Goal: Task Accomplishment & Management: Manage account settings

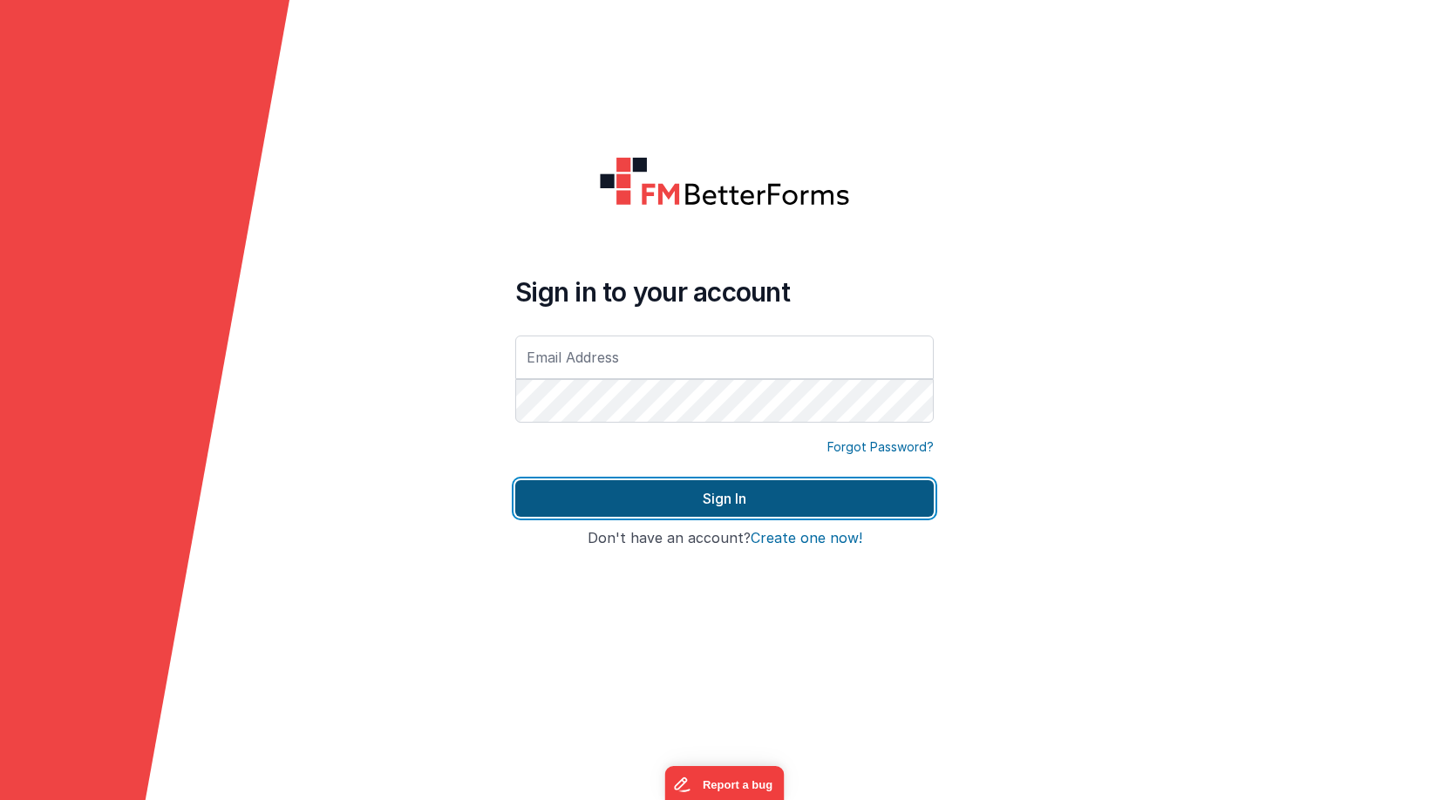
click at [726, 501] on button "Sign In" at bounding box center [724, 498] width 418 height 37
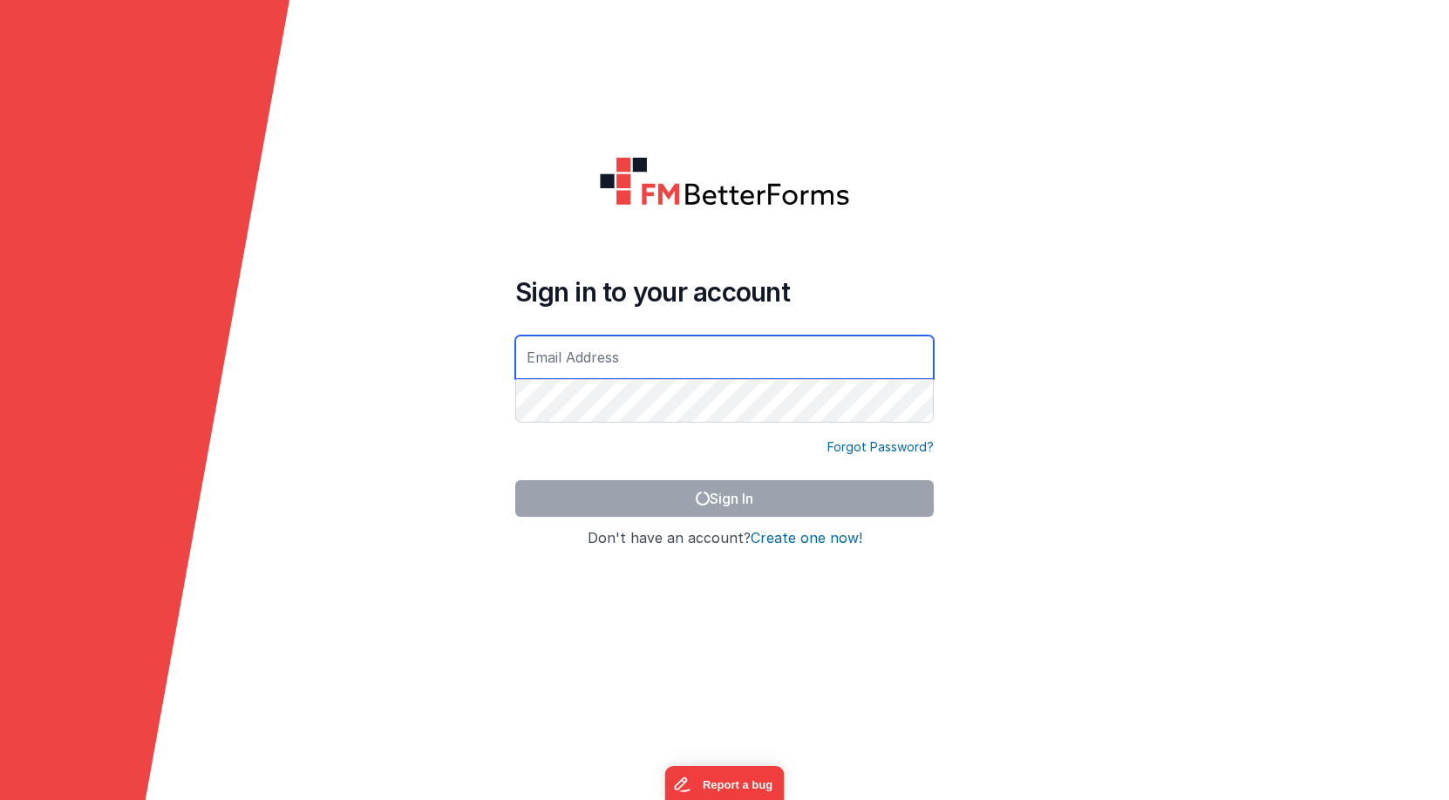
type input "[PERSON_NAME][EMAIL_ADDRESS][DOMAIN_NAME]"
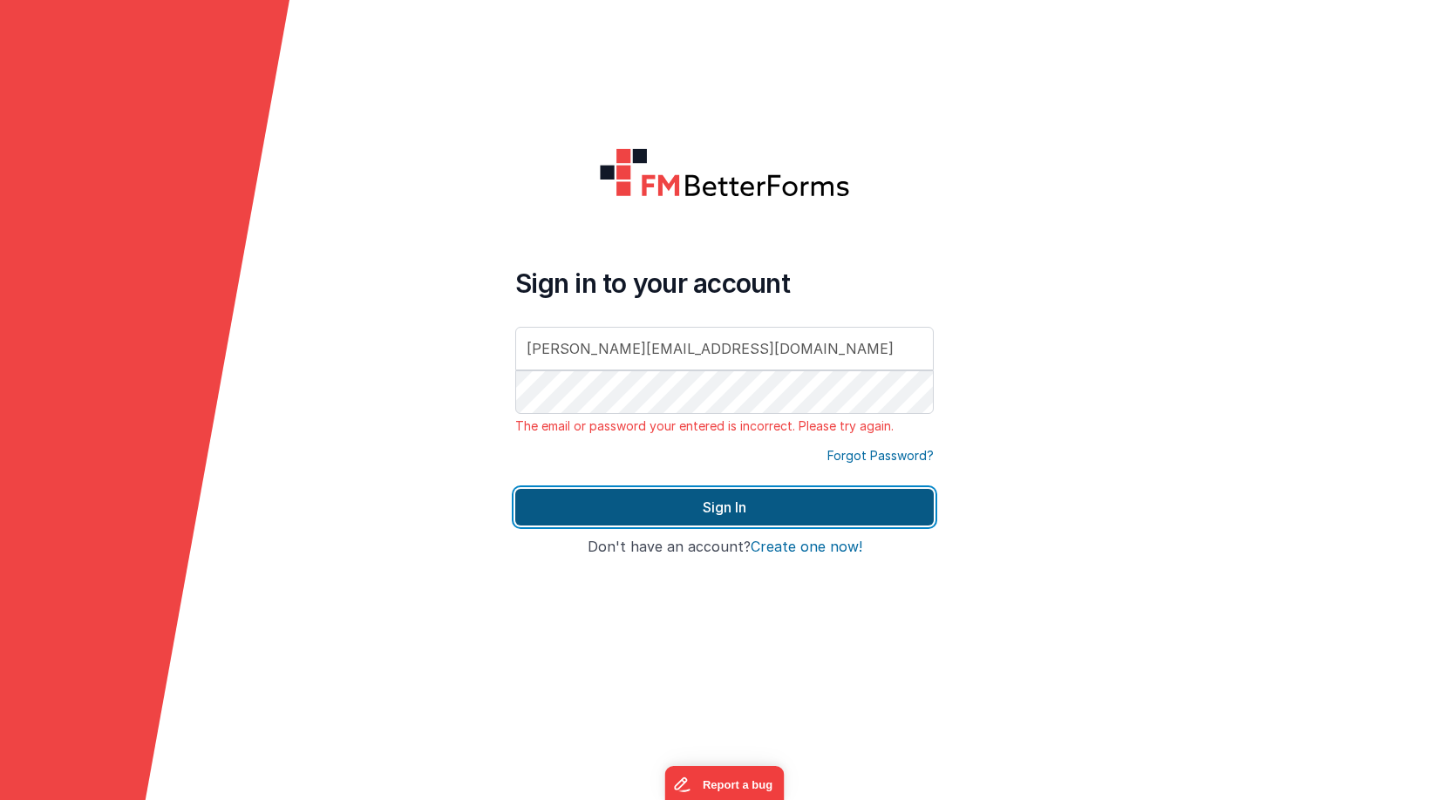
click at [726, 501] on button "Sign In" at bounding box center [724, 507] width 418 height 37
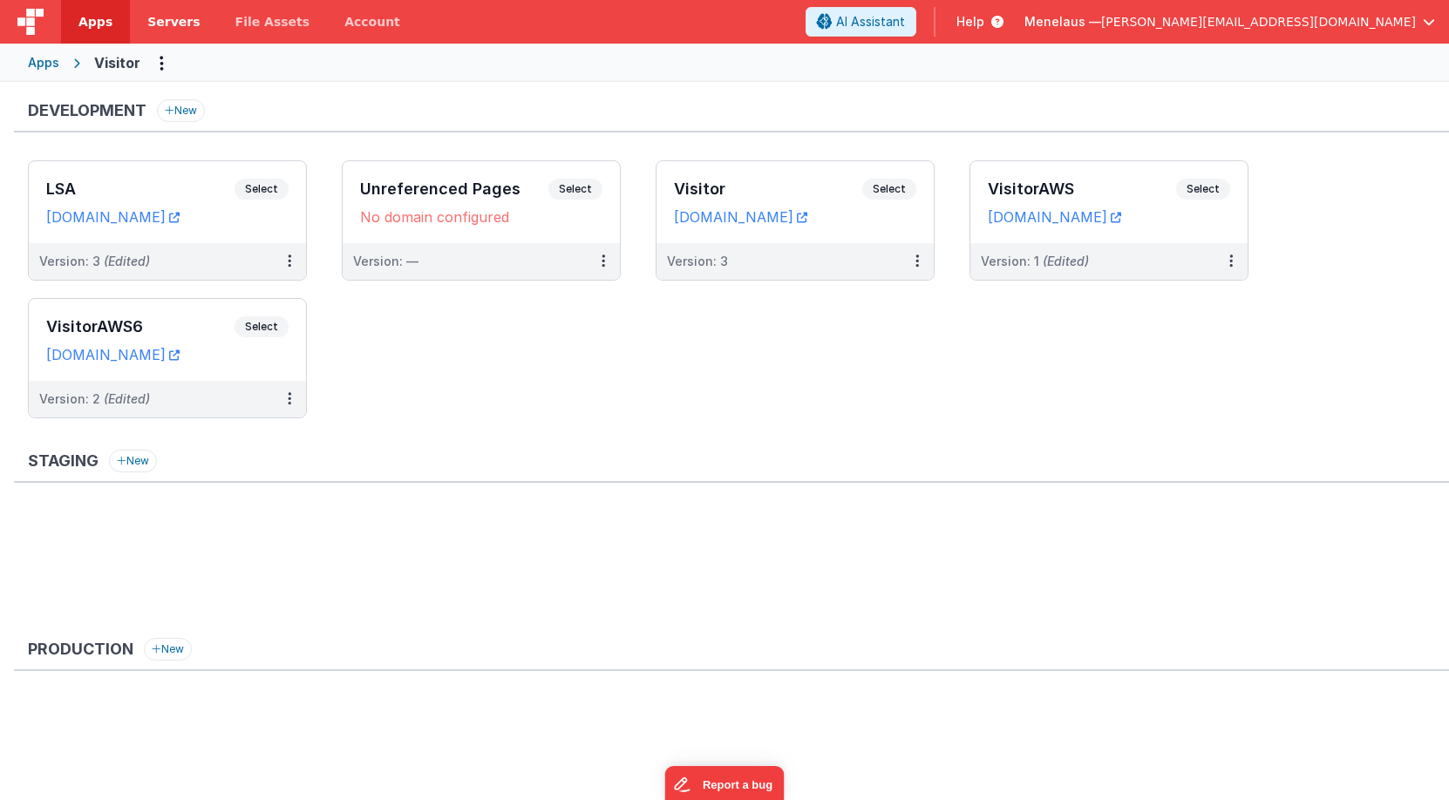
click at [167, 18] on span "Servers" at bounding box center [173, 21] width 52 height 17
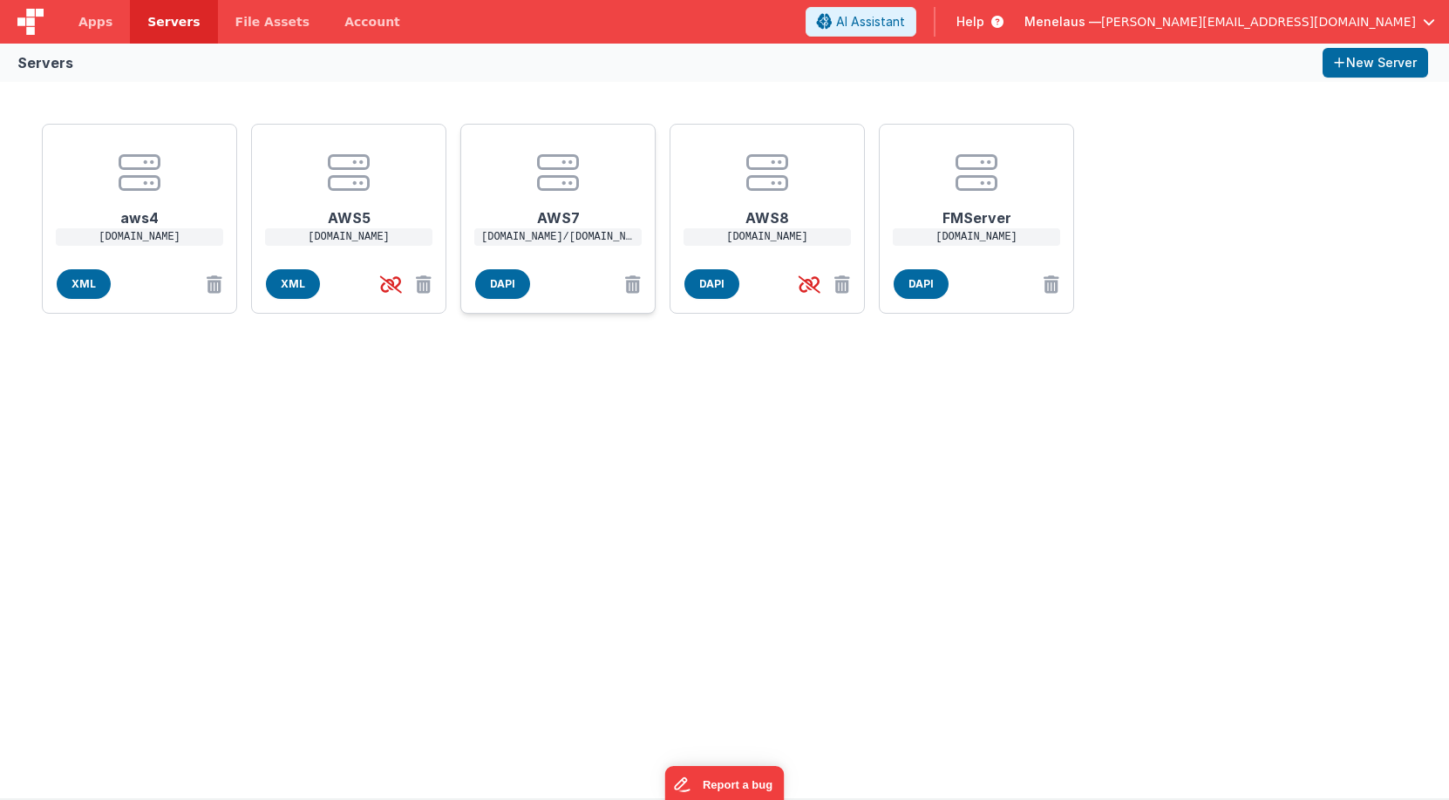
click at [575, 266] on div "AWS7 4yt4c3i6n7tndqe6732fsbgxhq0gsaim.lambda-url.us-west-1.on.aws/ec2-34-243-16…" at bounding box center [557, 219] width 195 height 190
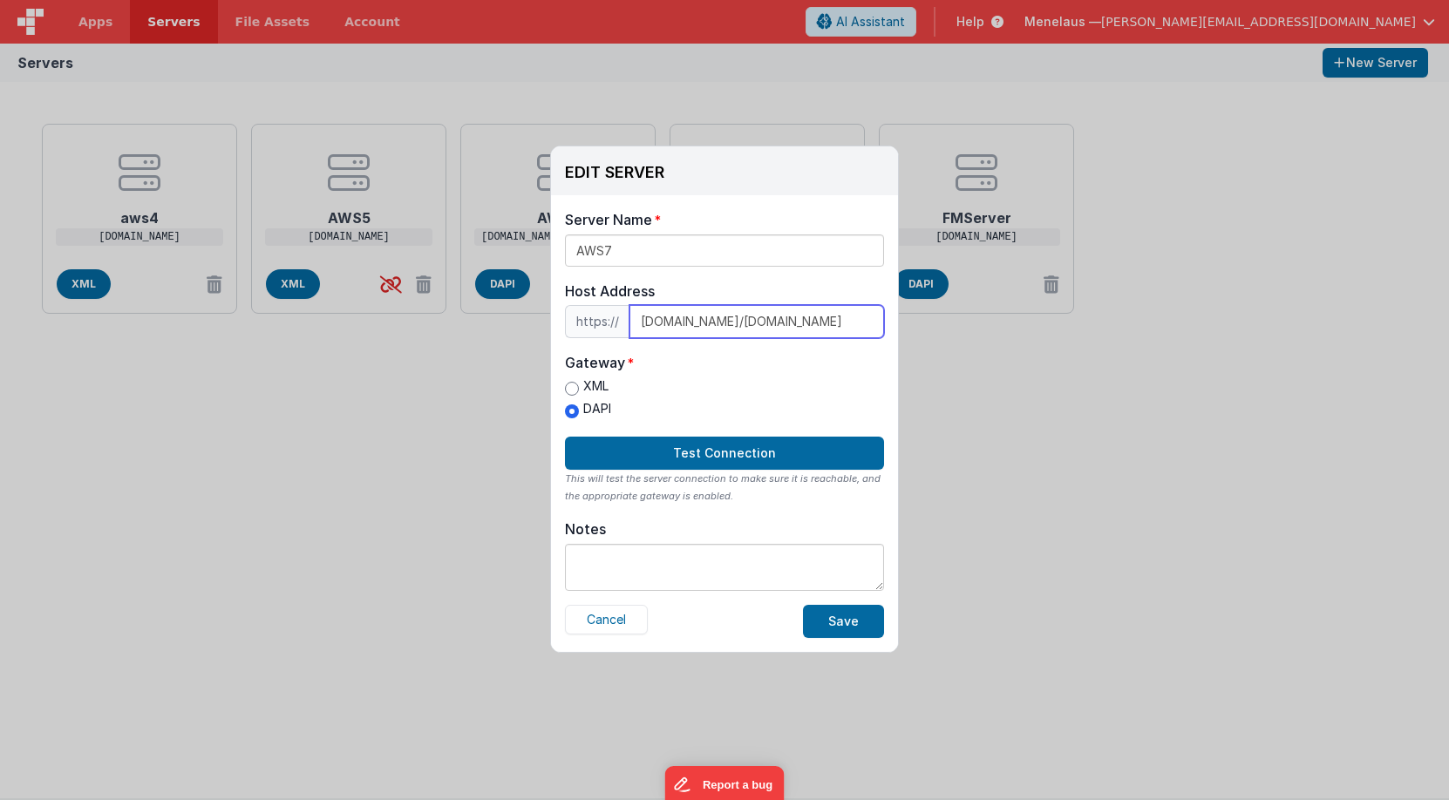
click at [818, 325] on input "4yt4c3i6n7tndqe6732fsbgxhq0gsaim.lambda-url.us-west-1.on.aws/ec2-34-243-160-102…" at bounding box center [756, 321] width 255 height 33
paste input "ec2-108-129-166-38.eu-west-1.compute.amazonaws.com"
type input "4yt4c3i6n7tndqe6732fsbgxhq0gsaim.lambda-url.us-west-1.on.aws/ec2-108-129-166-38…"
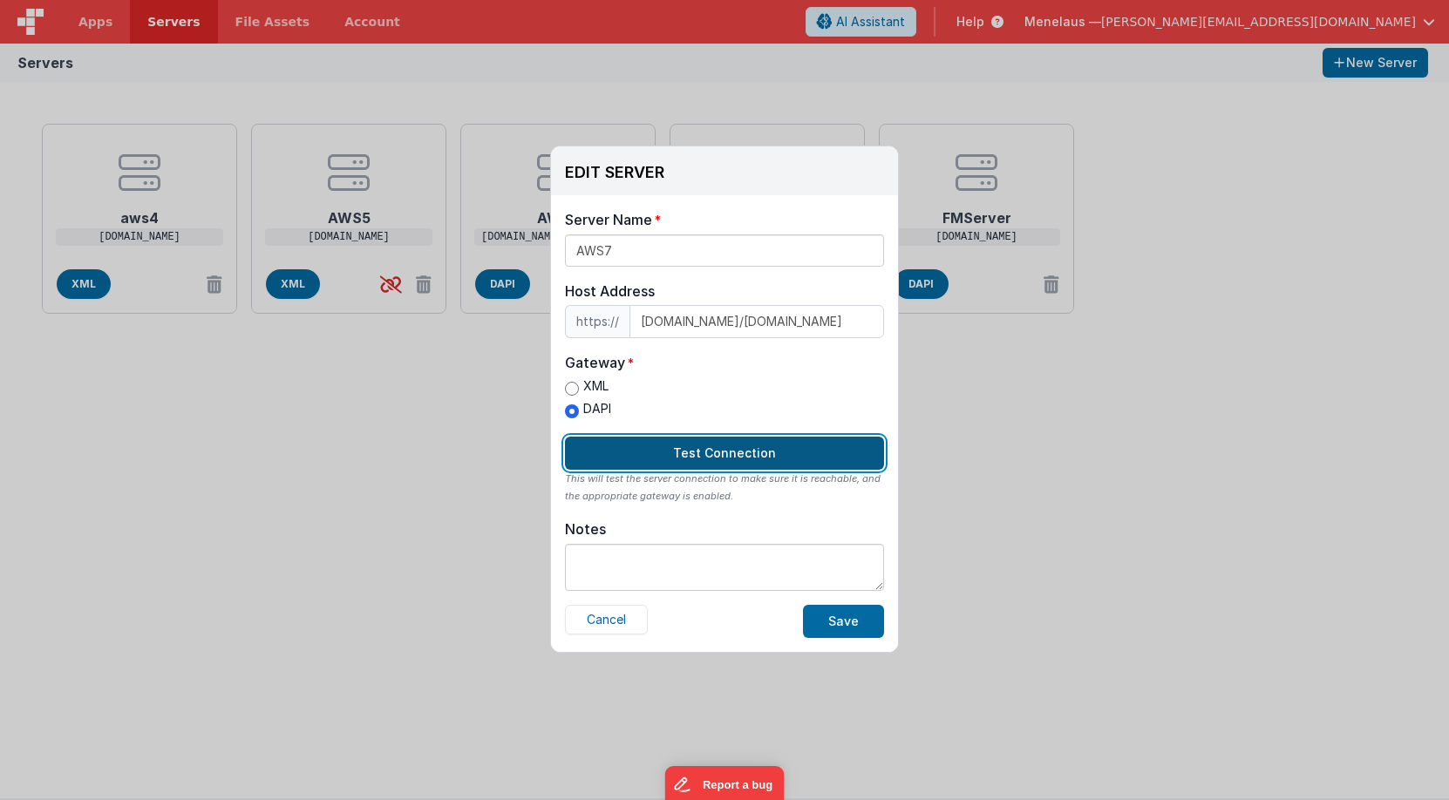
scroll to position [0, 0]
click at [744, 450] on button "Test Connection" at bounding box center [724, 453] width 319 height 33
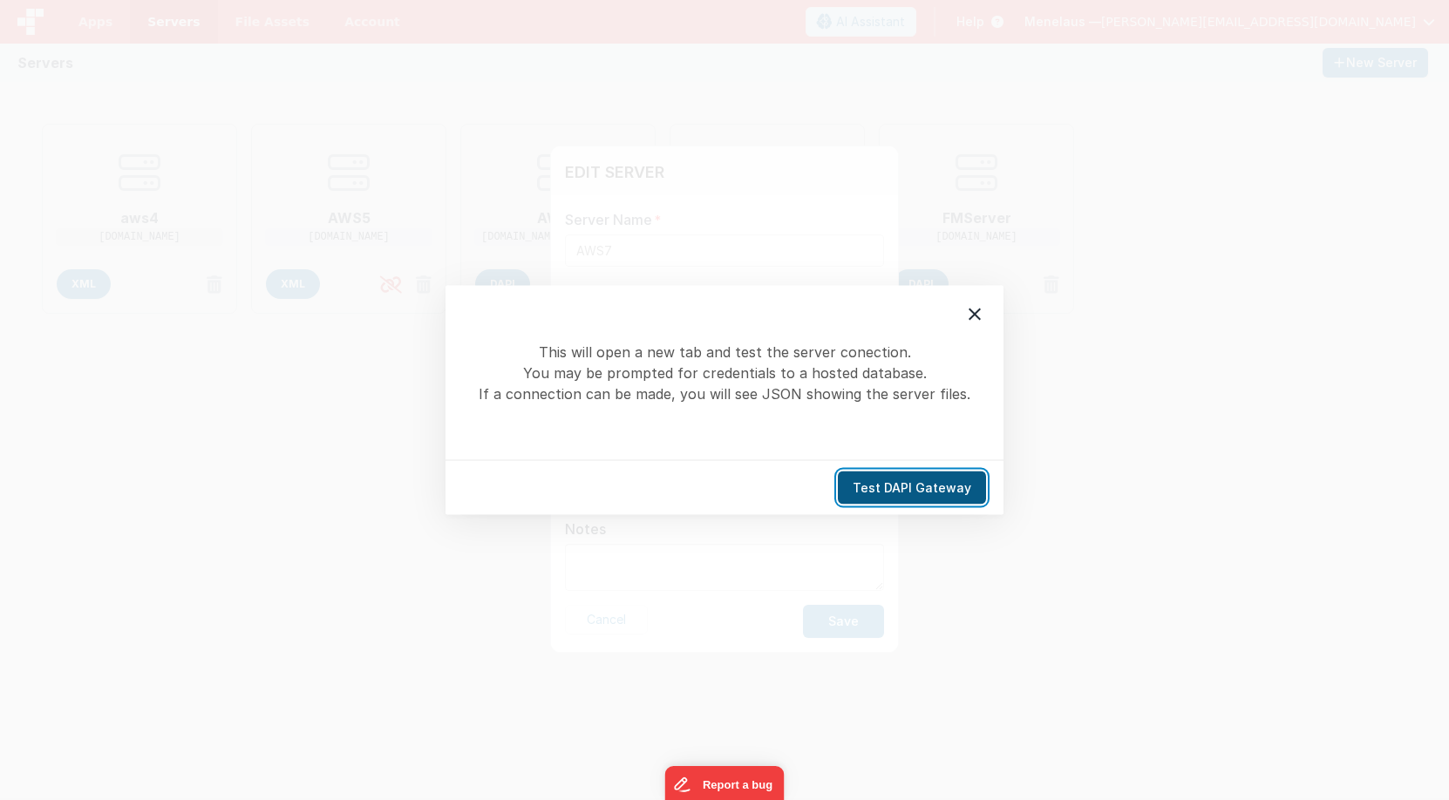
click at [894, 492] on button "Test DAPI Gateway" at bounding box center [912, 488] width 148 height 33
click at [973, 319] on icon at bounding box center [974, 314] width 21 height 21
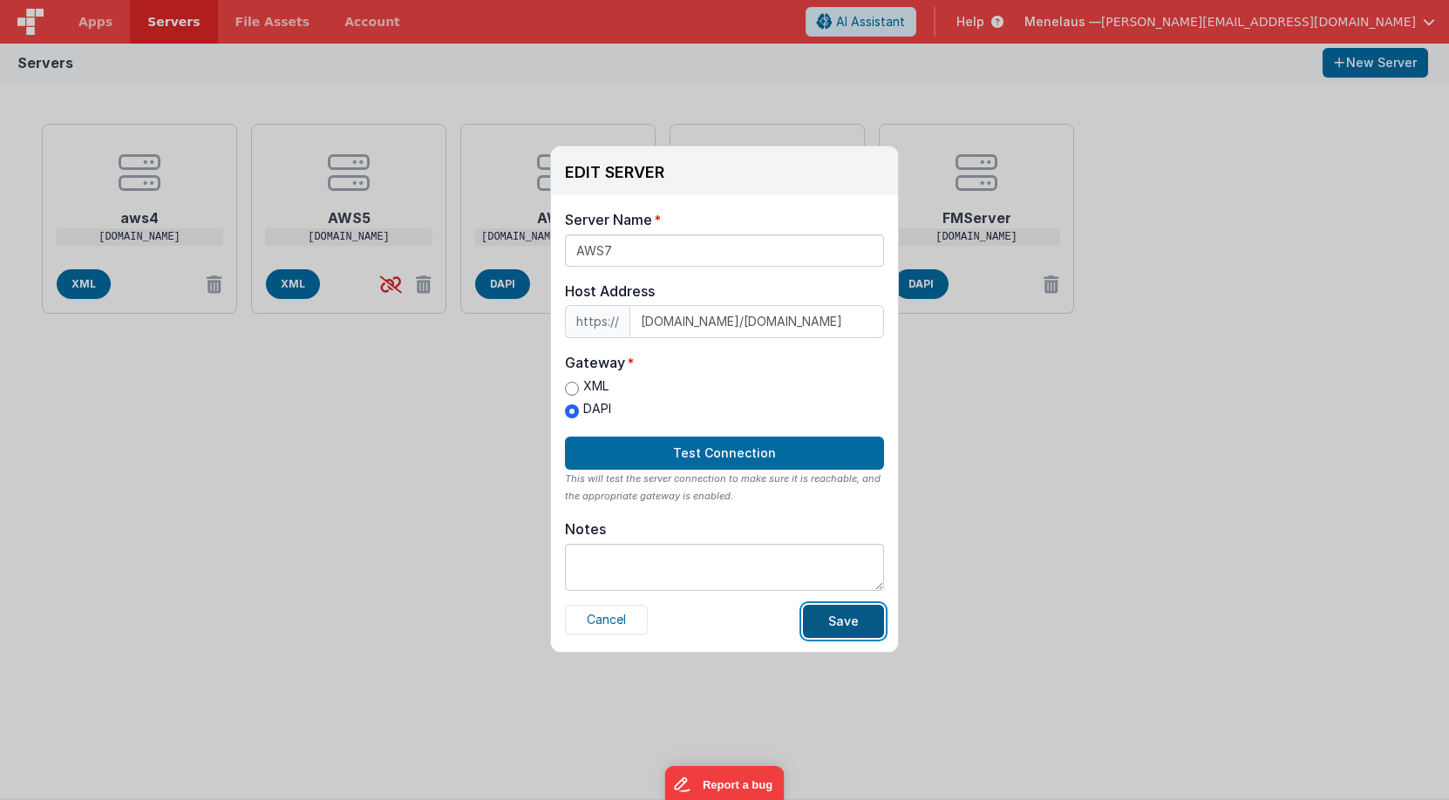
click at [847, 624] on button "Save" at bounding box center [843, 621] width 81 height 33
